Goal: Information Seeking & Learning: Learn about a topic

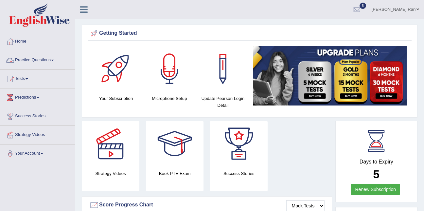
drag, startPoint x: 0, startPoint y: 0, endPoint x: 44, endPoint y: 67, distance: 80.1
click at [44, 67] on link "Practice Questions" at bounding box center [37, 59] width 75 height 16
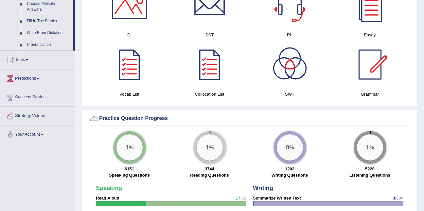
scroll to position [184, 0]
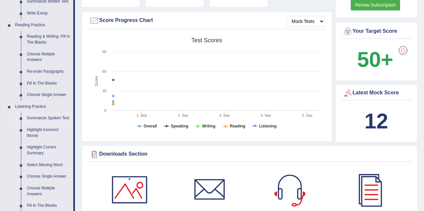
click at [58, 116] on link "Summarize Spoken Text" at bounding box center [48, 118] width 49 height 12
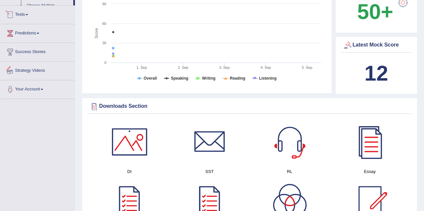
scroll to position [268, 0]
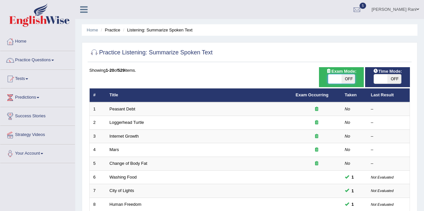
click at [334, 77] on span at bounding box center [335, 78] width 14 height 9
checkbox input "false"
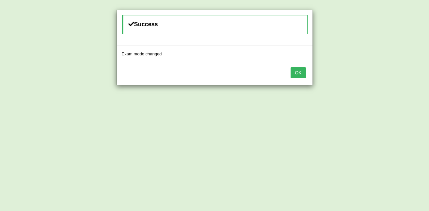
click at [296, 72] on button "OK" at bounding box center [298, 72] width 15 height 11
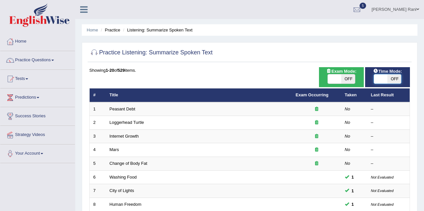
click at [387, 82] on span at bounding box center [381, 78] width 14 height 9
checkbox input "true"
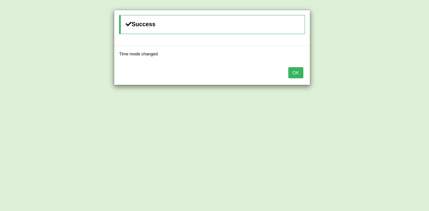
click at [291, 77] on button "OK" at bounding box center [296, 72] width 15 height 11
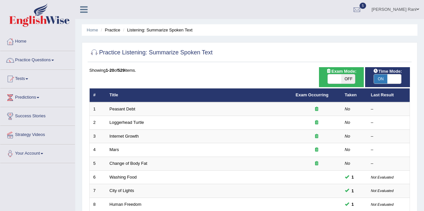
scroll to position [184, 0]
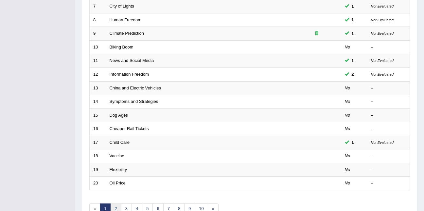
click at [116, 208] on link "2" at bounding box center [115, 208] width 11 height 11
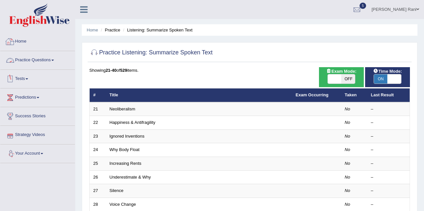
click at [25, 40] on link "Home" at bounding box center [37, 40] width 75 height 16
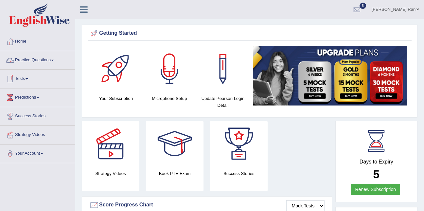
click at [28, 78] on span at bounding box center [27, 78] width 3 height 1
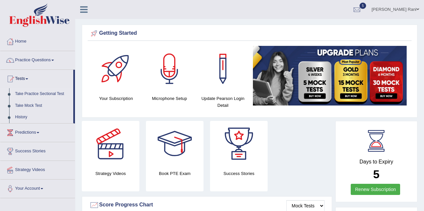
click at [30, 93] on link "Take Practice Sectional Test" at bounding box center [42, 94] width 61 height 12
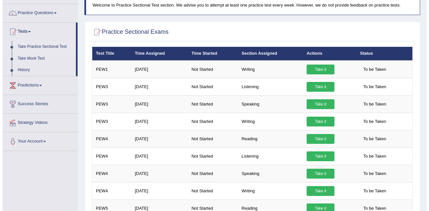
scroll to position [47, 0]
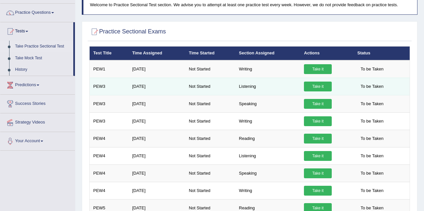
click at [237, 88] on td "Listening" at bounding box center [267, 86] width 65 height 17
click at [321, 89] on link "Take it" at bounding box center [318, 87] width 28 height 10
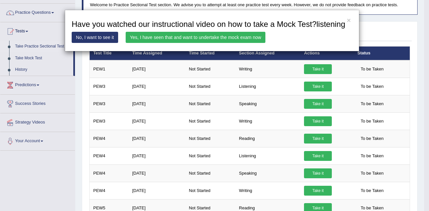
click at [223, 34] on link "Yes, I have seen that and want to undertake the mock exam now" at bounding box center [196, 37] width 140 height 11
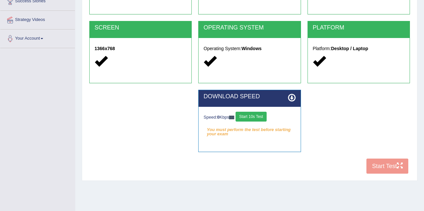
scroll to position [116, 0]
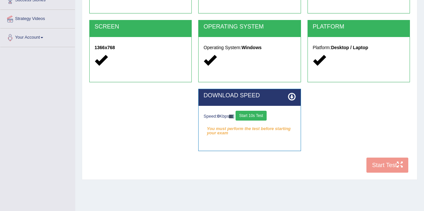
click at [266, 128] on em "You must perform the test before starting your exam" at bounding box center [250, 129] width 92 height 10
click at [264, 119] on button "Start 10s Test" at bounding box center [251, 116] width 31 height 10
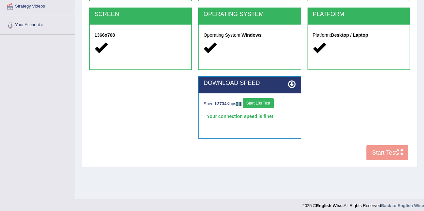
scroll to position [129, 0]
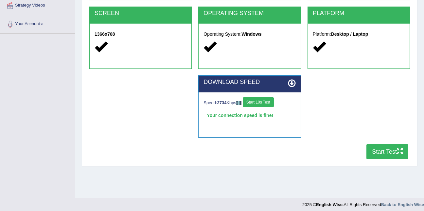
click at [389, 156] on button "Start Test" at bounding box center [388, 151] width 42 height 15
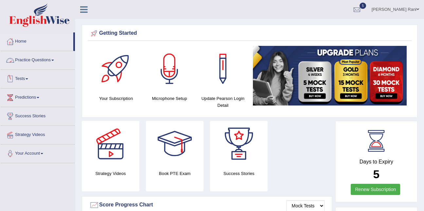
click at [21, 80] on link "Tests" at bounding box center [37, 78] width 75 height 16
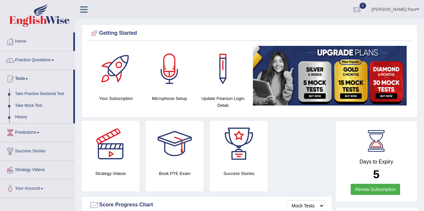
click at [20, 115] on link "History" at bounding box center [42, 117] width 61 height 12
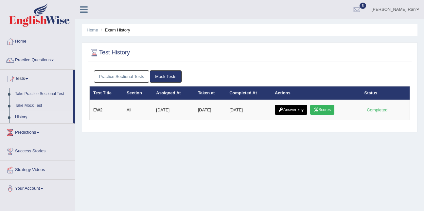
click at [114, 73] on link "Practice Sectional Tests" at bounding box center [122, 76] width 56 height 12
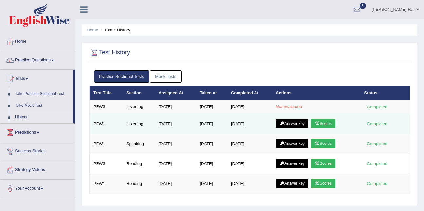
click at [330, 121] on link "Scores" at bounding box center [323, 124] width 24 height 10
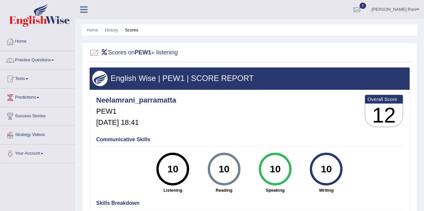
click at [45, 76] on link "Tests" at bounding box center [37, 78] width 75 height 16
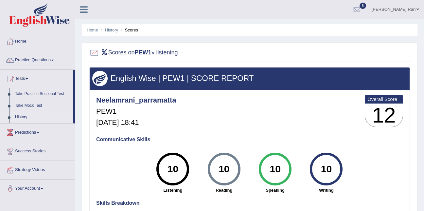
click at [13, 119] on link "History" at bounding box center [42, 117] width 61 height 12
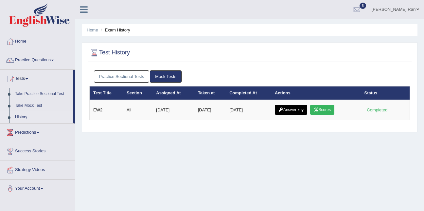
click at [16, 118] on link "History" at bounding box center [42, 117] width 61 height 12
click at [103, 78] on link "Practice Sectional Tests" at bounding box center [122, 76] width 56 height 12
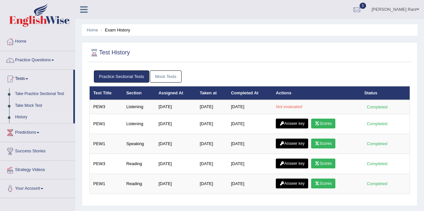
click at [21, 118] on link "History" at bounding box center [42, 117] width 61 height 12
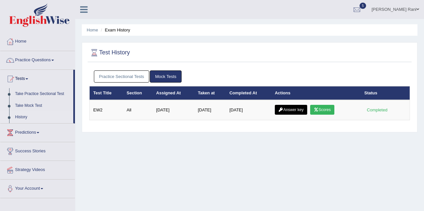
click at [119, 72] on link "Practice Sectional Tests" at bounding box center [122, 76] width 56 height 12
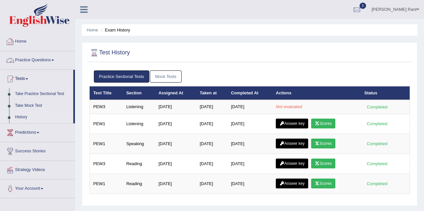
click at [26, 59] on link "Practice Questions" at bounding box center [37, 59] width 75 height 16
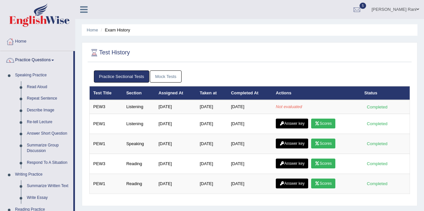
click at [26, 59] on link "Practice Questions" at bounding box center [36, 59] width 73 height 16
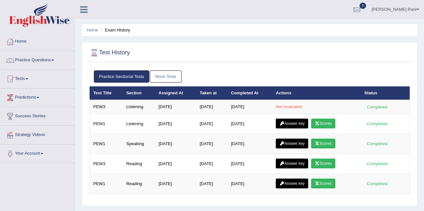
click at [26, 59] on link "Practice Questions" at bounding box center [37, 59] width 75 height 16
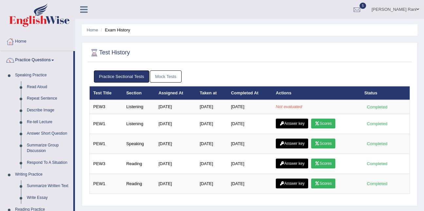
scroll to position [184, 0]
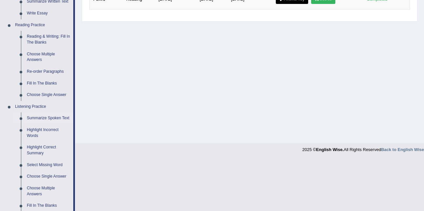
click at [51, 120] on link "Summarize Spoken Text" at bounding box center [48, 118] width 49 height 12
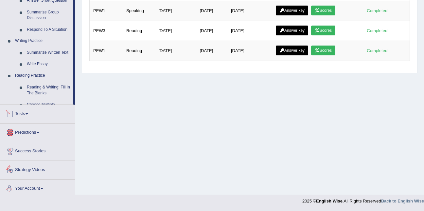
scroll to position [284, 0]
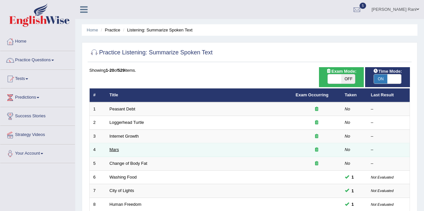
click at [114, 151] on link "Mars" at bounding box center [114, 149] width 9 height 5
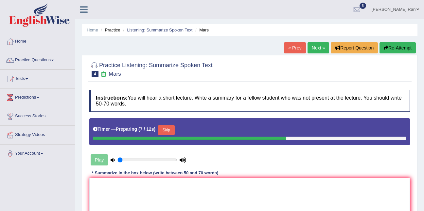
drag, startPoint x: 124, startPoint y: 172, endPoint x: 119, endPoint y: 162, distance: 10.7
click at [119, 162] on div "Instructions: You will hear a short lecture. Write a summary for a fellow stude…" at bounding box center [250, 167] width 324 height 163
type input "0.05"
click at [119, 162] on input "range" at bounding box center [148, 159] width 60 height 5
click at [99, 162] on div "Play" at bounding box center [138, 160] width 98 height 16
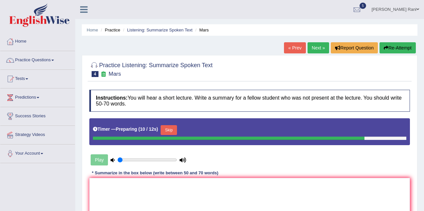
click at [99, 162] on div "Play" at bounding box center [138, 160] width 98 height 16
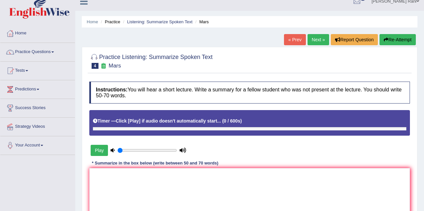
scroll to position [9, 0]
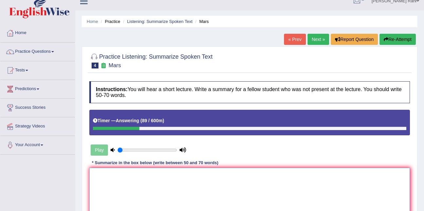
click at [103, 174] on textarea at bounding box center [249, 200] width 321 height 64
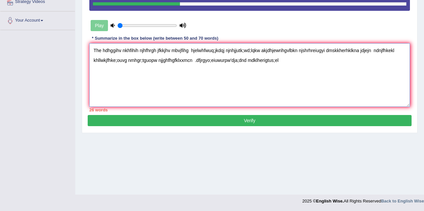
click at [197, 59] on textarea "The hdhggihv nkhfihih njhfhrgh jfkkjhv mbvjfihg hjelwhfwuq;jkdqj njnhjjutk;wd;l…" at bounding box center [249, 75] width 321 height 64
click at [201, 60] on textarea "The hdhggihv nkhfihih njhfhrgh jfkkjhv mbvjfihg hjelwhfwuq;jkdqj njnhjjutk;wd;l…" at bounding box center [249, 75] width 321 height 64
click at [282, 60] on textarea "The hdhggihv nkhfihih njhfhrgh jfkkjhv mbvjfihg hjelwhfwuq;jkdqj njnhjjutk;wd;l…" at bounding box center [249, 75] width 321 height 64
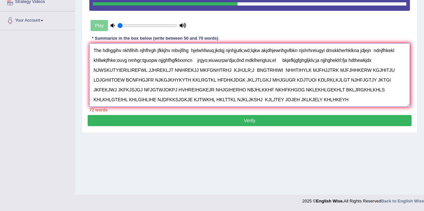
type textarea "The hdhggihv nkhfihih njhfhrgh jfkkjhv mbvjfihg hjelwhfwuq;jkdqj njnhjjutk;wd;l…"
click at [252, 123] on button "Verify" at bounding box center [250, 120] width 324 height 11
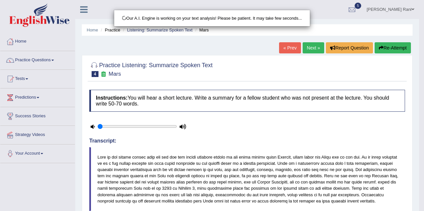
scroll to position [179, 0]
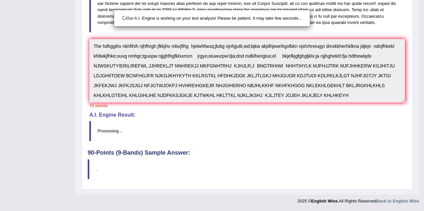
click at [422, 82] on div "Our A.I. Engine is working on your text analysis! Please be patient. It may tak…" at bounding box center [212, 105] width 424 height 211
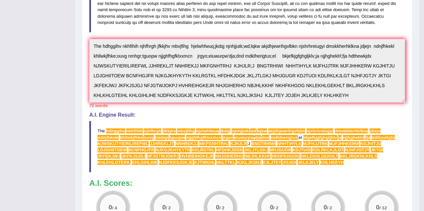
scroll to position [0, 0]
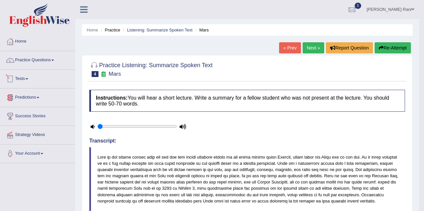
click at [24, 81] on link "Tests" at bounding box center [37, 78] width 75 height 16
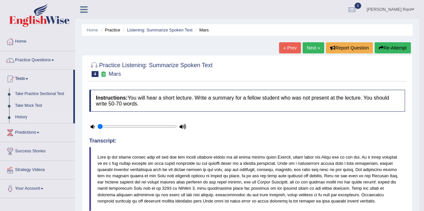
click at [21, 115] on link "History" at bounding box center [42, 117] width 61 height 12
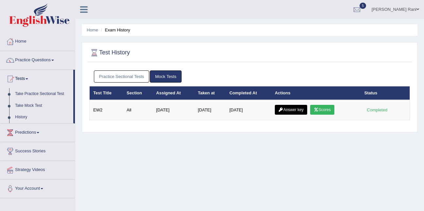
click at [110, 71] on link "Practice Sectional Tests" at bounding box center [122, 76] width 56 height 12
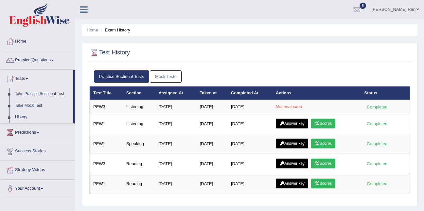
click at [134, 74] on link "Practice Sectional Tests" at bounding box center [122, 76] width 56 height 12
click at [132, 77] on link "Practice Sectional Tests" at bounding box center [122, 76] width 56 height 12
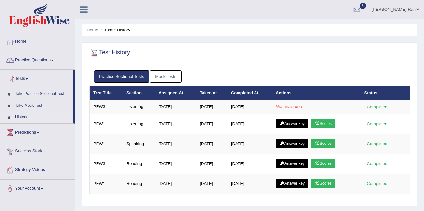
click at [19, 117] on link "History" at bounding box center [42, 117] width 61 height 12
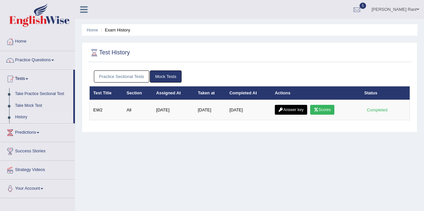
click at [112, 74] on link "Practice Sectional Tests" at bounding box center [122, 76] width 56 height 12
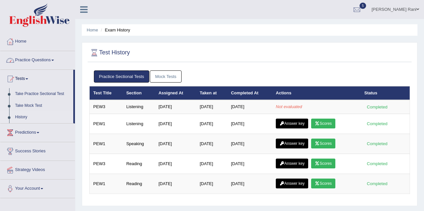
click at [32, 57] on link "Practice Questions" at bounding box center [37, 59] width 75 height 16
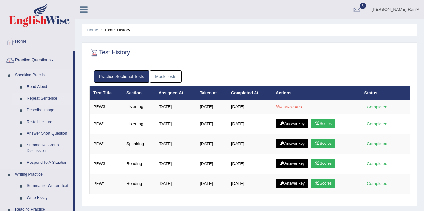
click at [37, 100] on link "Repeat Sentence" at bounding box center [48, 99] width 49 height 12
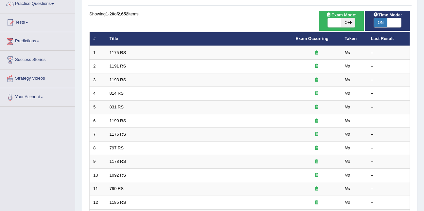
scroll to position [57, 0]
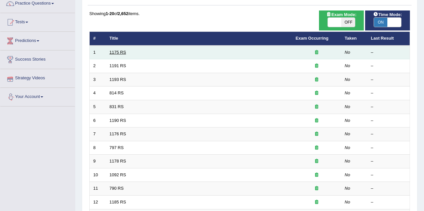
click at [114, 51] on link "1175 RS" at bounding box center [118, 52] width 17 height 5
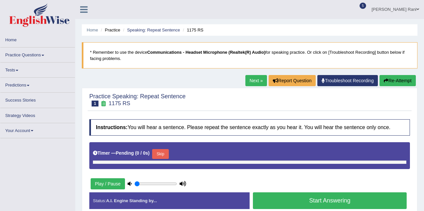
type input "0.05"
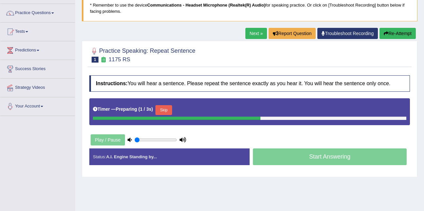
scroll to position [47, 0]
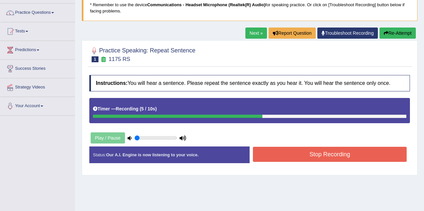
click at [249, 33] on link "Next »" at bounding box center [257, 33] width 22 height 11
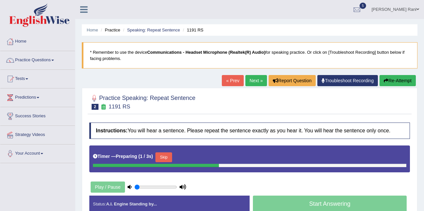
click at [248, 81] on link "Next »" at bounding box center [257, 80] width 22 height 11
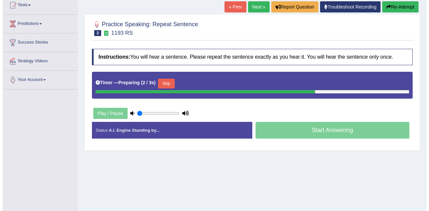
scroll to position [74, 0]
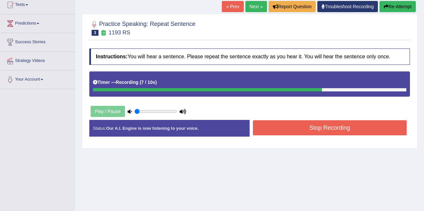
click at [287, 118] on div "Instructions: You will hear a sentence. Please repeat the sentence exactly as y…" at bounding box center [250, 95] width 324 height 100
click at [293, 135] on button "Stop Recording" at bounding box center [330, 127] width 154 height 15
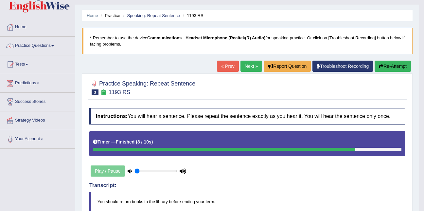
scroll to position [0, 0]
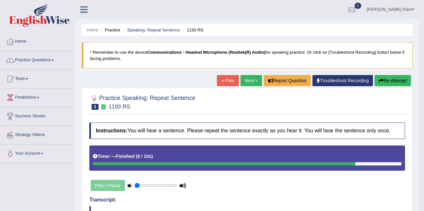
click at [248, 79] on link "Next »" at bounding box center [252, 80] width 22 height 11
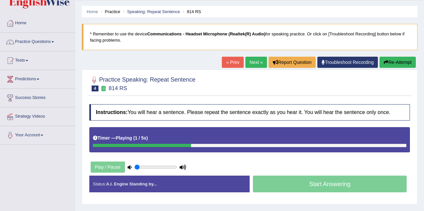
scroll to position [19, 0]
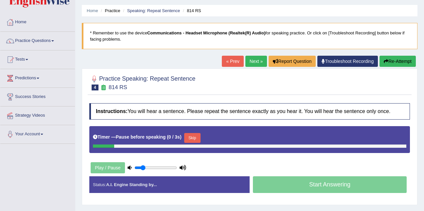
click at [144, 165] on input "range" at bounding box center [156, 167] width 43 height 5
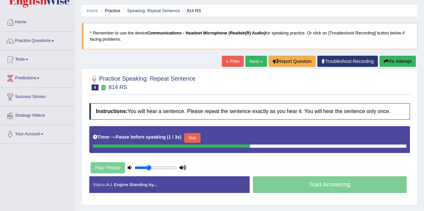
type input "0.35"
click at [148, 166] on input "range" at bounding box center [156, 167] width 43 height 5
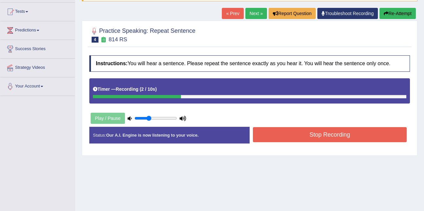
scroll to position [69, 0]
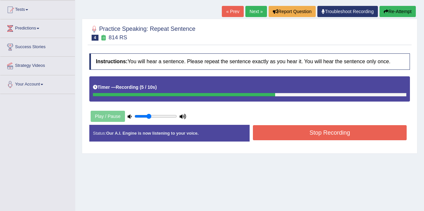
click at [256, 10] on link "Next »" at bounding box center [257, 11] width 22 height 11
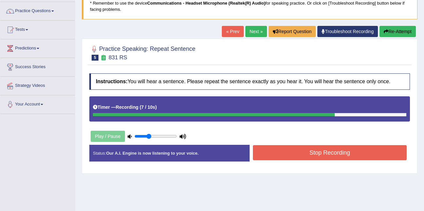
click at [301, 148] on button "Stop Recording" at bounding box center [330, 152] width 154 height 15
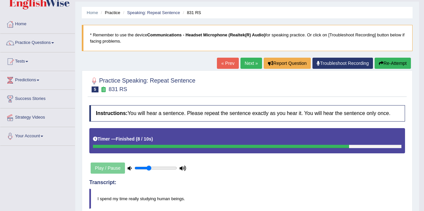
scroll to position [17, 0]
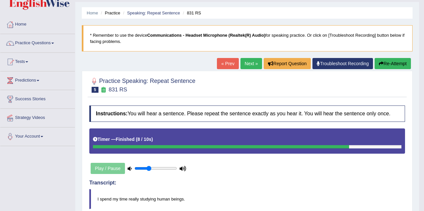
click at [255, 68] on link "Next »" at bounding box center [252, 63] width 22 height 11
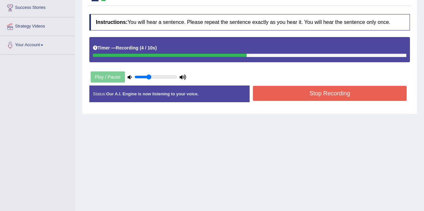
scroll to position [133, 0]
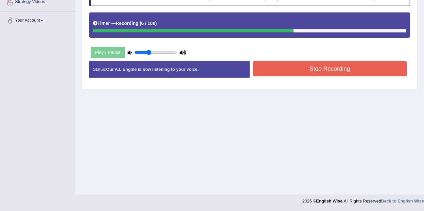
click at [288, 63] on button "Stop Recording" at bounding box center [330, 68] width 154 height 15
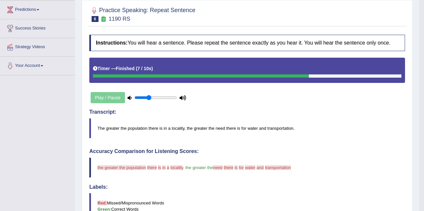
scroll to position [0, 0]
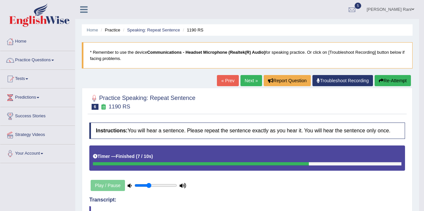
click at [252, 81] on link "Next »" at bounding box center [252, 80] width 22 height 11
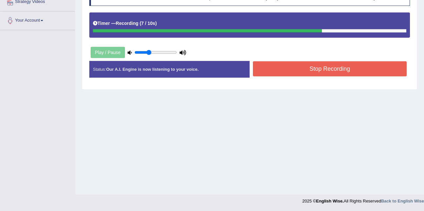
scroll to position [133, 0]
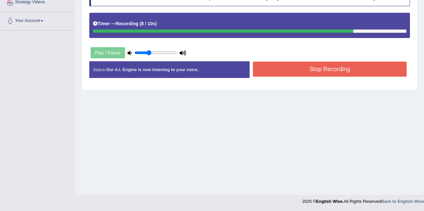
click at [264, 75] on button "Stop Recording" at bounding box center [330, 69] width 154 height 15
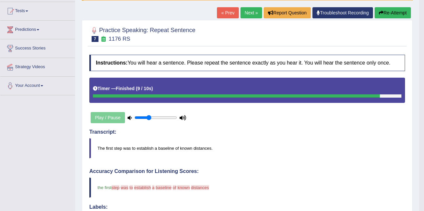
scroll to position [0, 0]
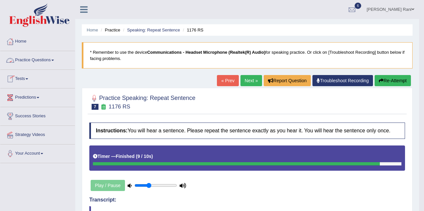
click at [23, 77] on link "Tests" at bounding box center [37, 78] width 75 height 16
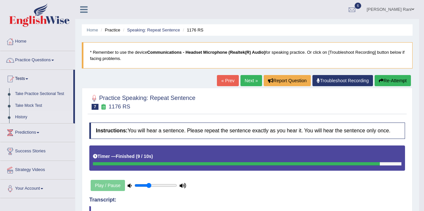
click at [16, 116] on link "History" at bounding box center [42, 117] width 61 height 12
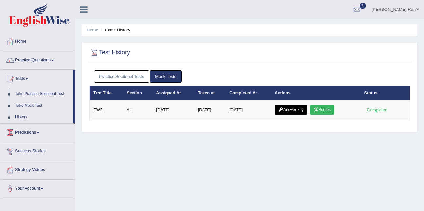
click at [115, 74] on link "Practice Sectional Tests" at bounding box center [122, 76] width 56 height 12
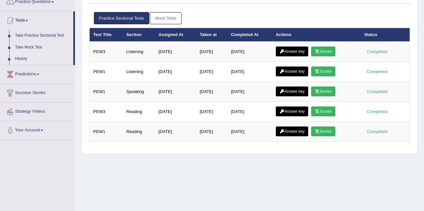
scroll to position [60, 0]
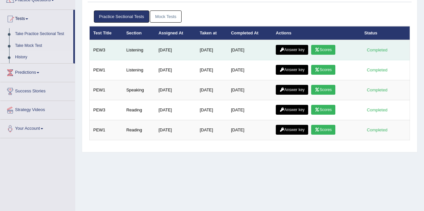
click at [321, 52] on link "Scores" at bounding box center [323, 50] width 24 height 10
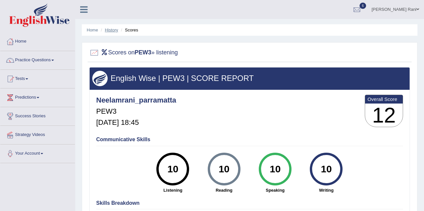
click at [107, 28] on link "History" at bounding box center [111, 30] width 13 height 5
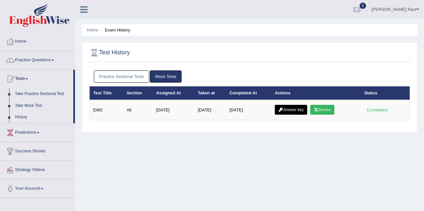
click at [114, 74] on link "Practice Sectional Tests" at bounding box center [122, 76] width 56 height 12
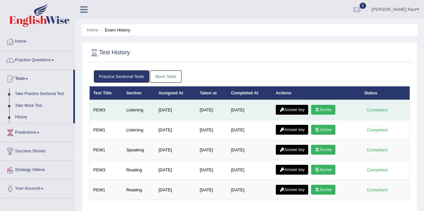
click at [323, 111] on link "Scores" at bounding box center [323, 110] width 24 height 10
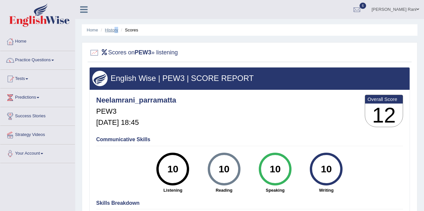
drag, startPoint x: 114, startPoint y: 34, endPoint x: 114, endPoint y: 30, distance: 4.3
click at [114, 30] on ul "Home History Scores" at bounding box center [250, 29] width 336 height 11
click at [114, 30] on link "History" at bounding box center [111, 30] width 13 height 5
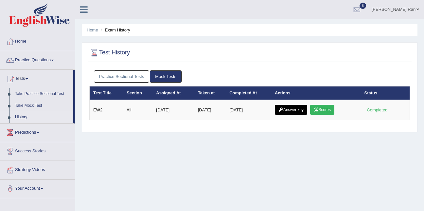
click at [121, 79] on link "Practice Sectional Tests" at bounding box center [122, 76] width 56 height 12
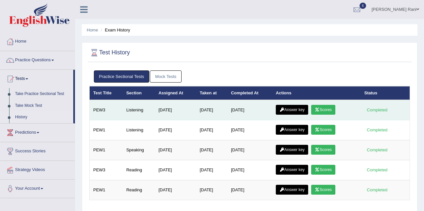
click at [294, 114] on link "Answer key" at bounding box center [292, 110] width 32 height 10
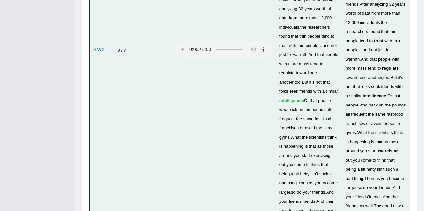
scroll to position [1979, 0]
